Goal: Task Accomplishment & Management: Use online tool/utility

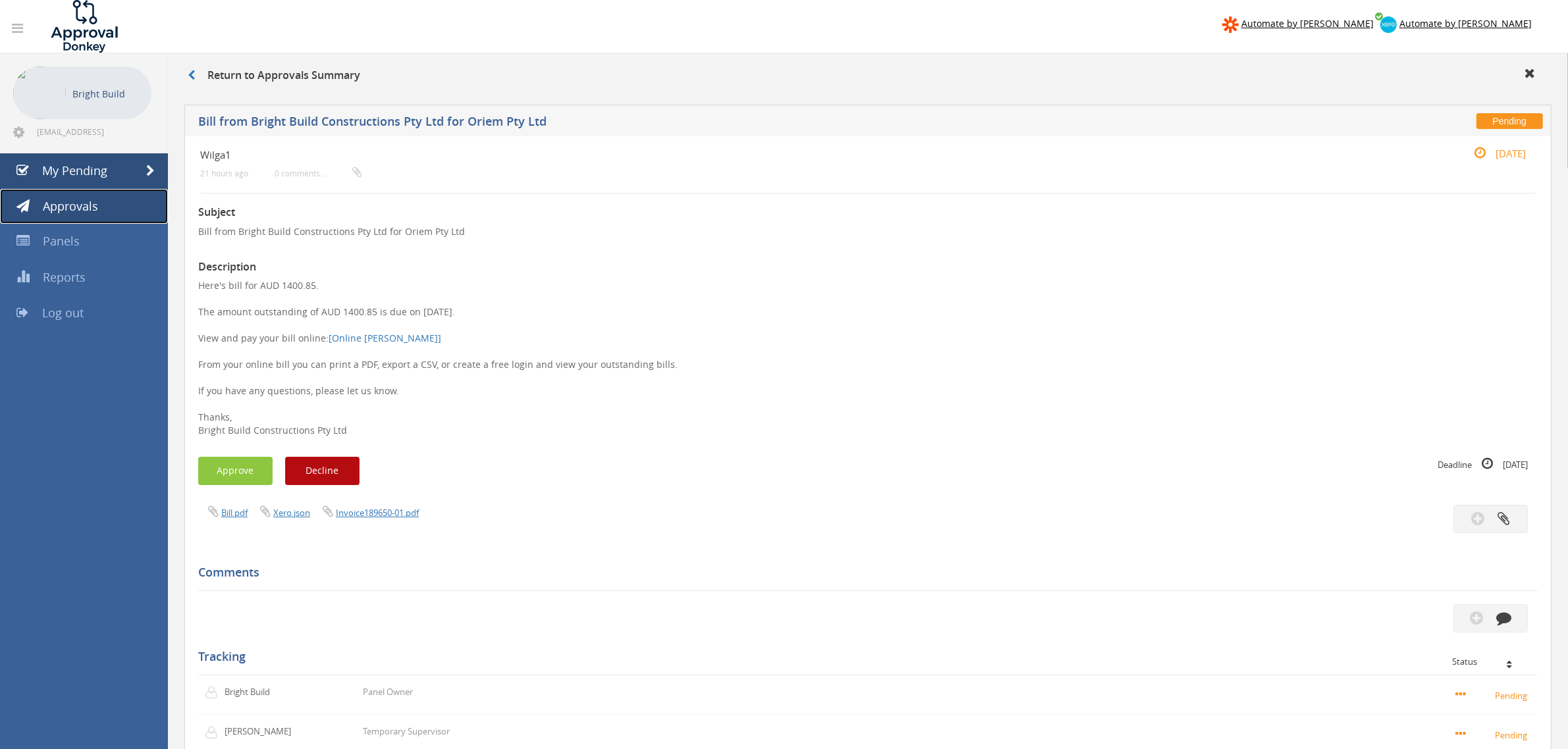
click at [88, 206] on span "Approvals" at bounding box center [71, 206] width 55 height 16
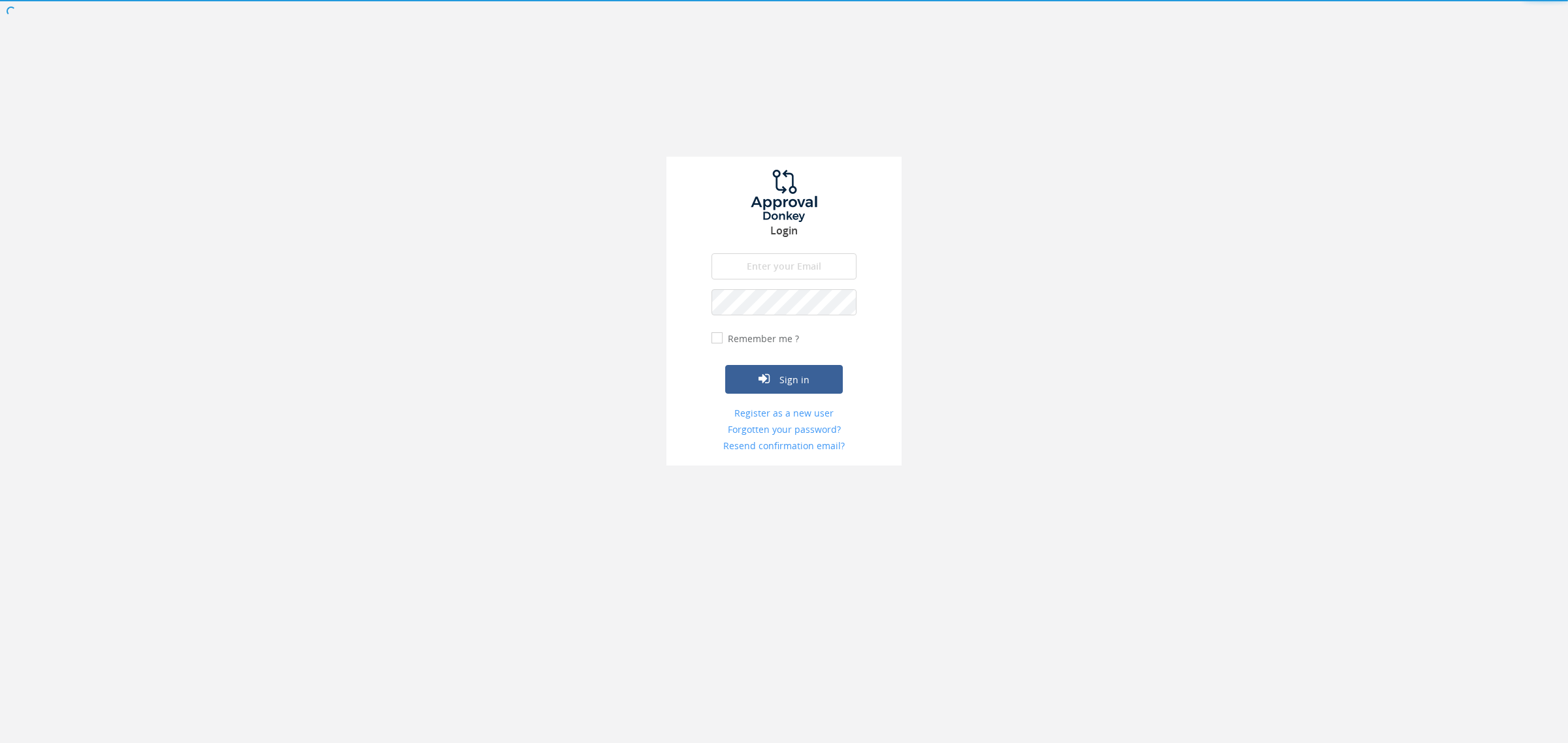
type input "[EMAIL_ADDRESS][DOMAIN_NAME]"
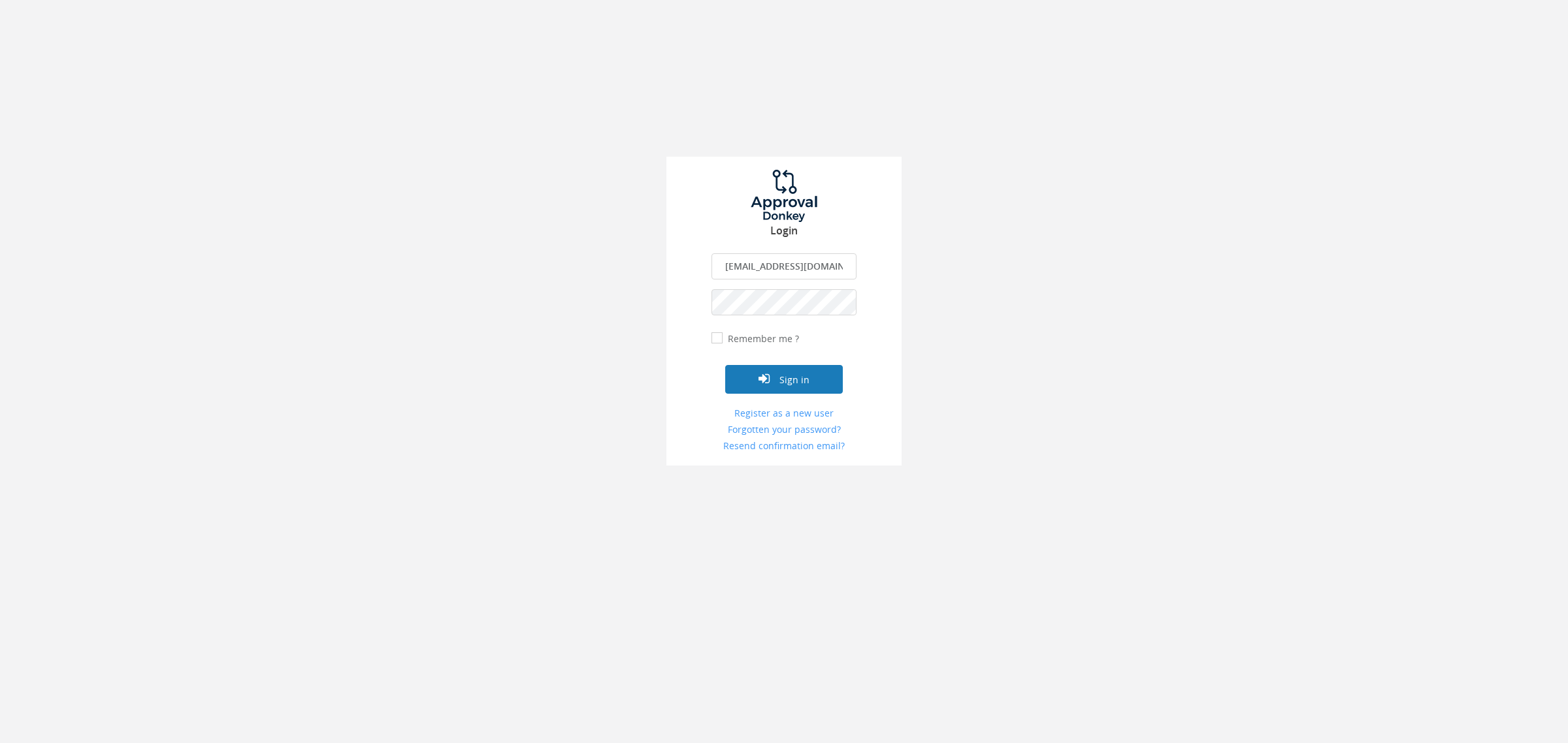
click at [775, 382] on button "Sign in" at bounding box center [784, 379] width 118 height 28
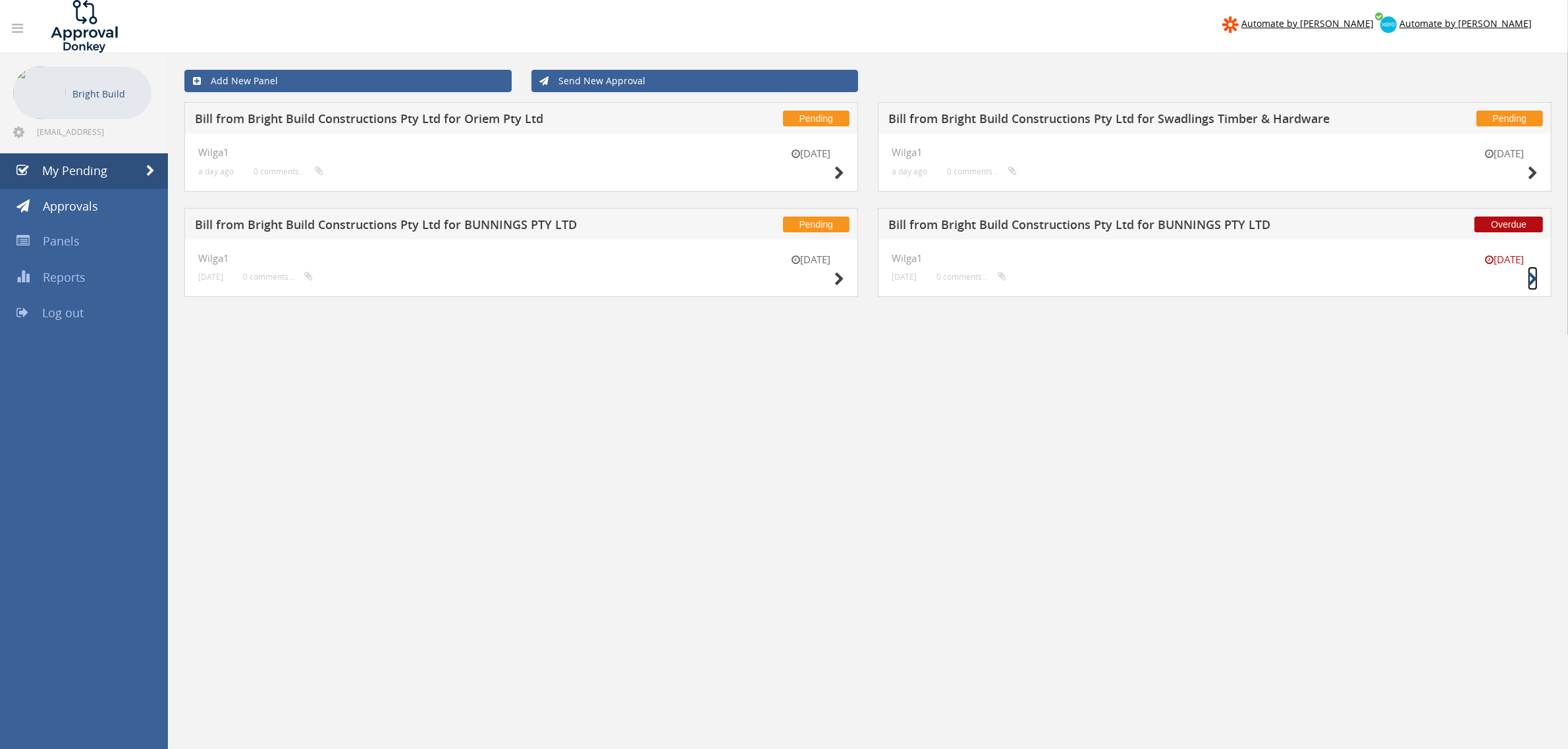
click at [1528, 285] on icon at bounding box center [1532, 279] width 10 height 13
click at [842, 281] on icon at bounding box center [838, 279] width 10 height 13
click at [1528, 171] on icon at bounding box center [1532, 173] width 10 height 13
click at [838, 168] on icon at bounding box center [838, 173] width 10 height 13
